Goal: Task Accomplishment & Management: Manage account settings

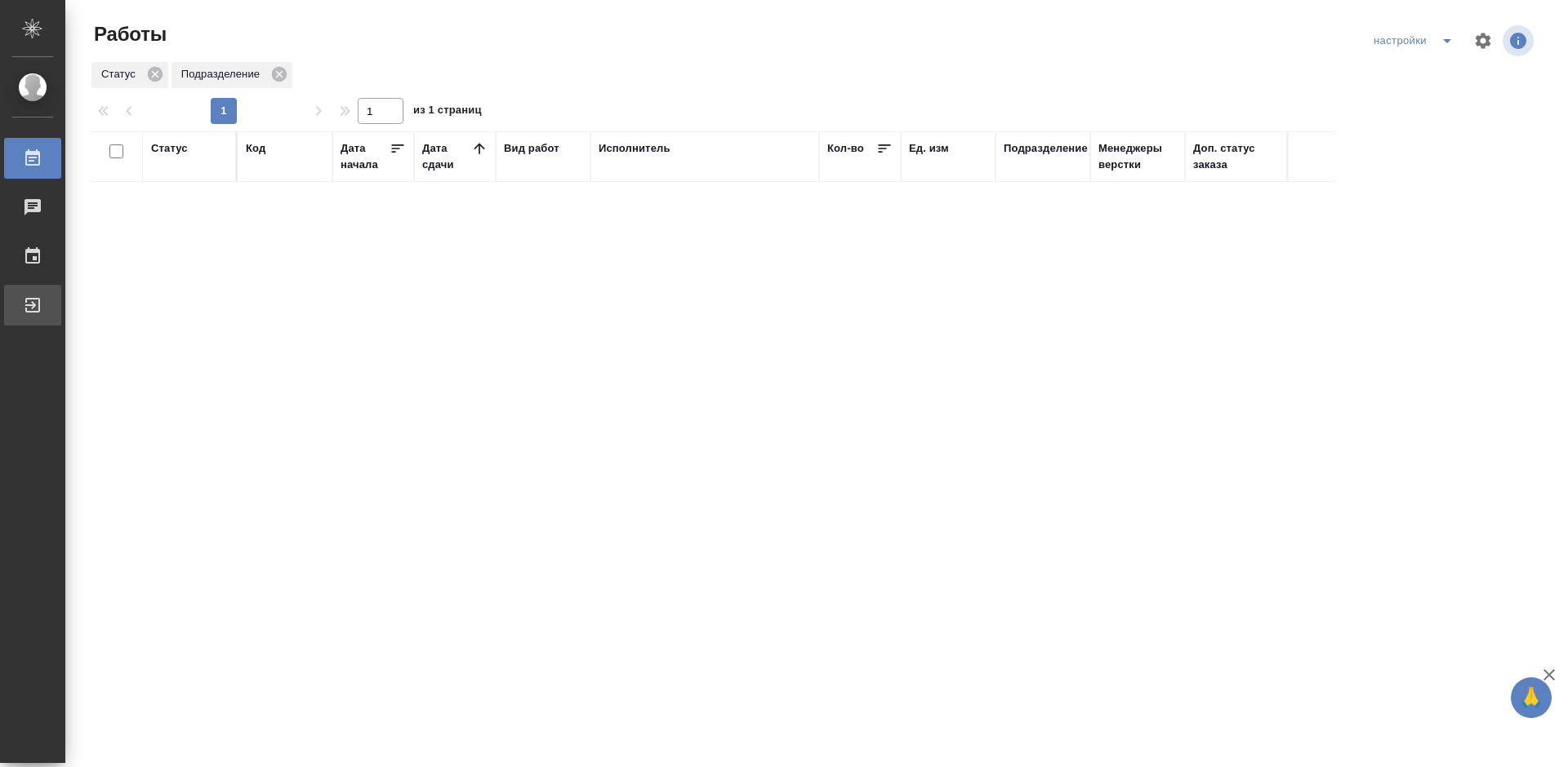
click at [32, 303] on div "Выйти" at bounding box center [12, 305] width 41 height 24
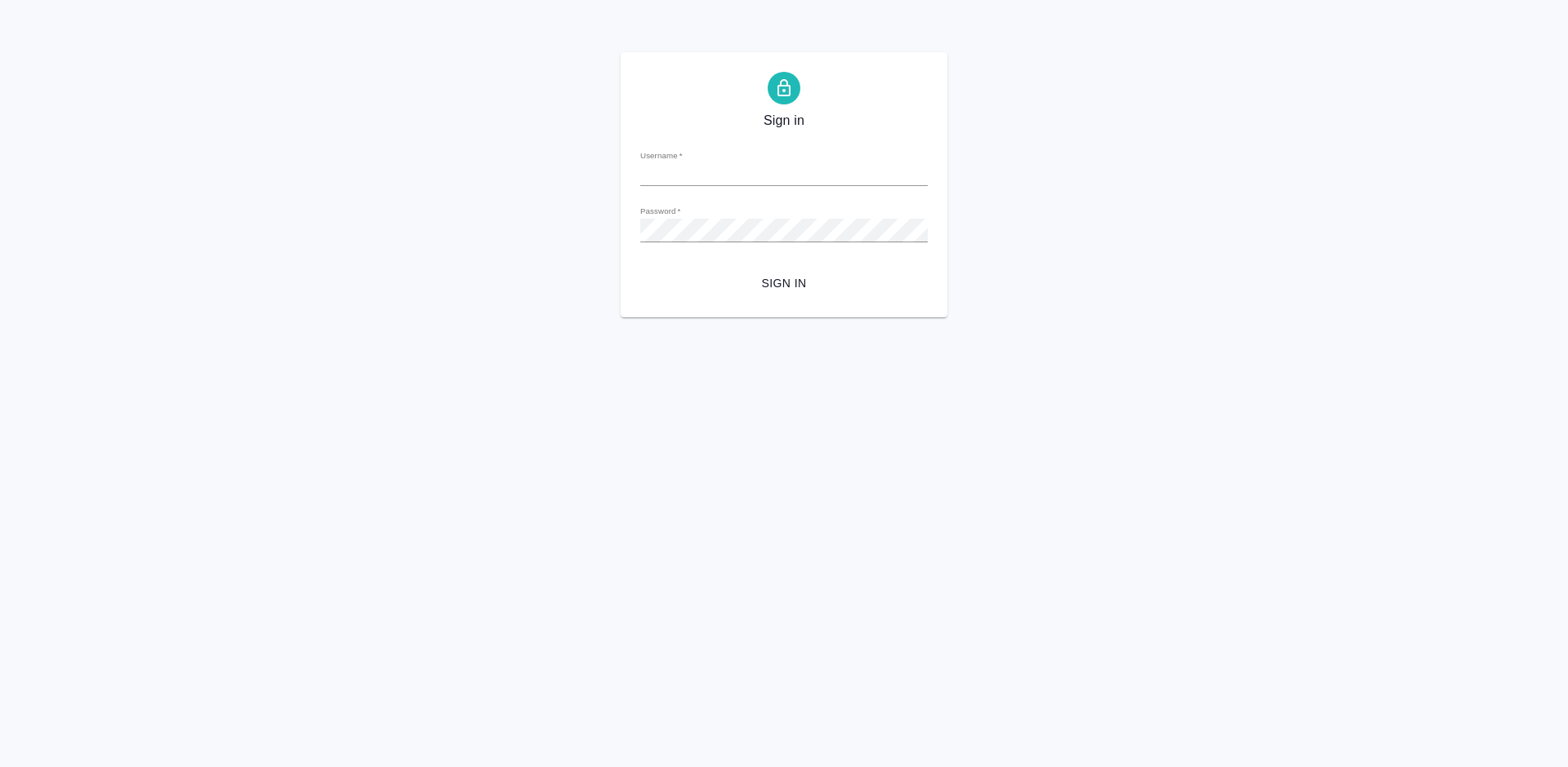
type input "m.tretyakova@awatera.com"
click at [794, 284] on span "Sign in" at bounding box center [783, 283] width 261 height 20
